Goal: Information Seeking & Learning: Learn about a topic

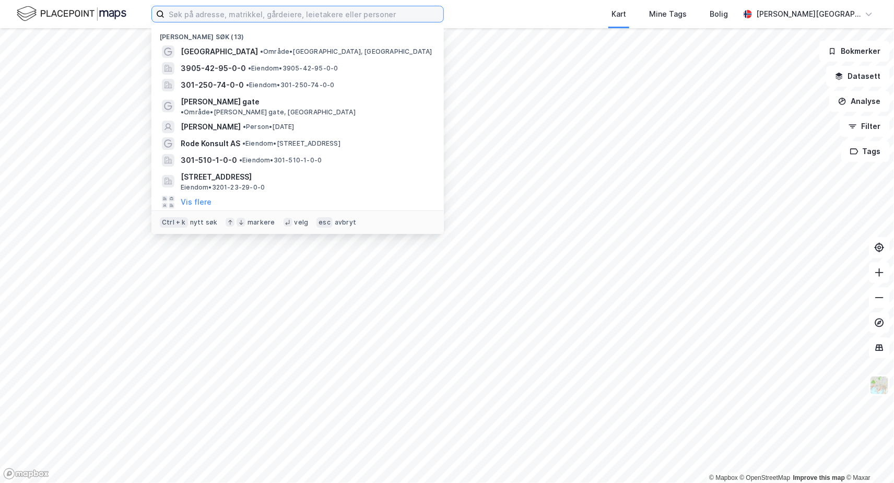
click at [366, 18] on input at bounding box center [303, 14] width 279 height 16
type input "fornebu"
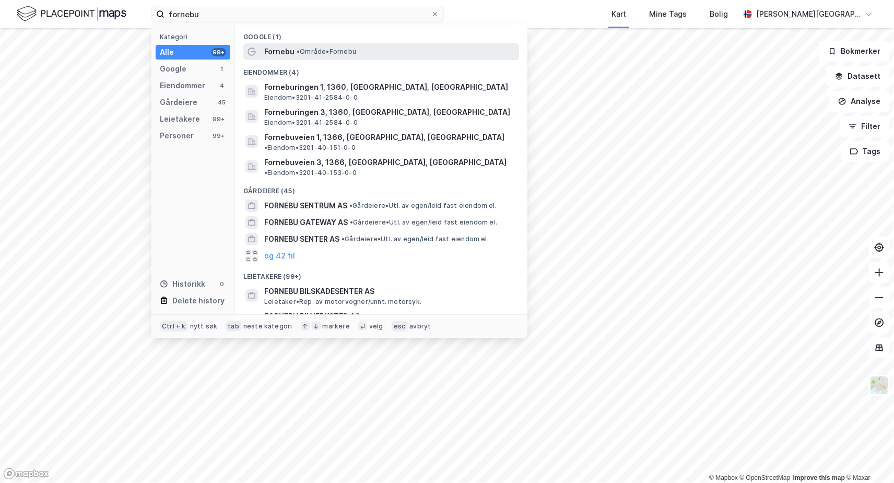
click at [281, 55] on span "Fornebu" at bounding box center [279, 51] width 30 height 13
